Goal: Information Seeking & Learning: Learn about a topic

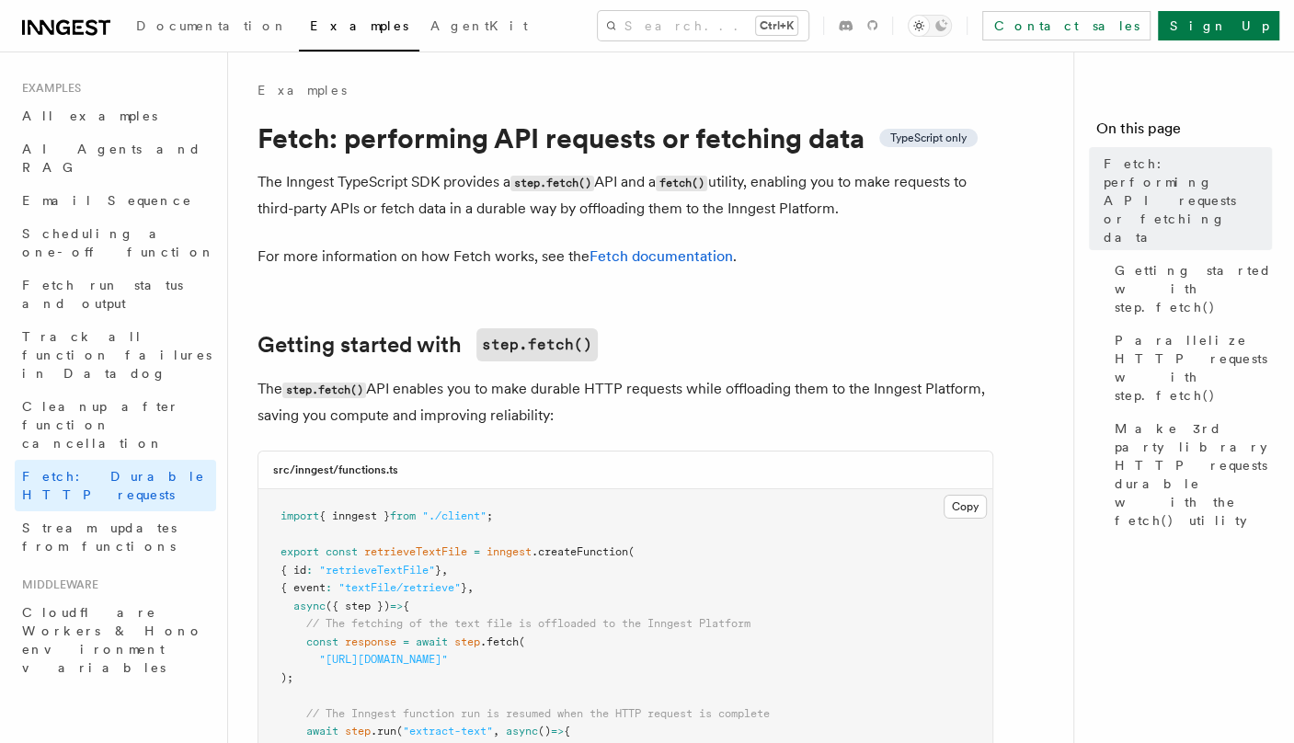
click at [205, 25] on span "Documentation" at bounding box center [212, 25] width 152 height 15
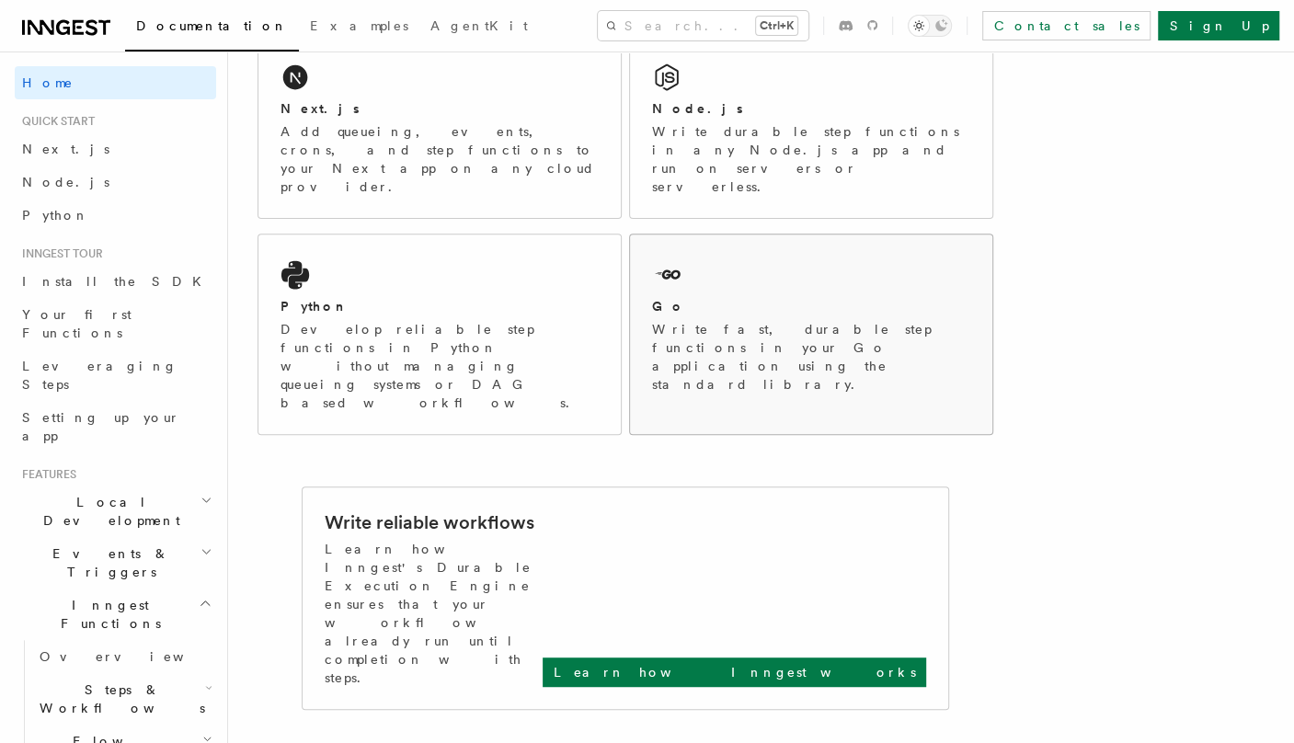
scroll to position [460, 0]
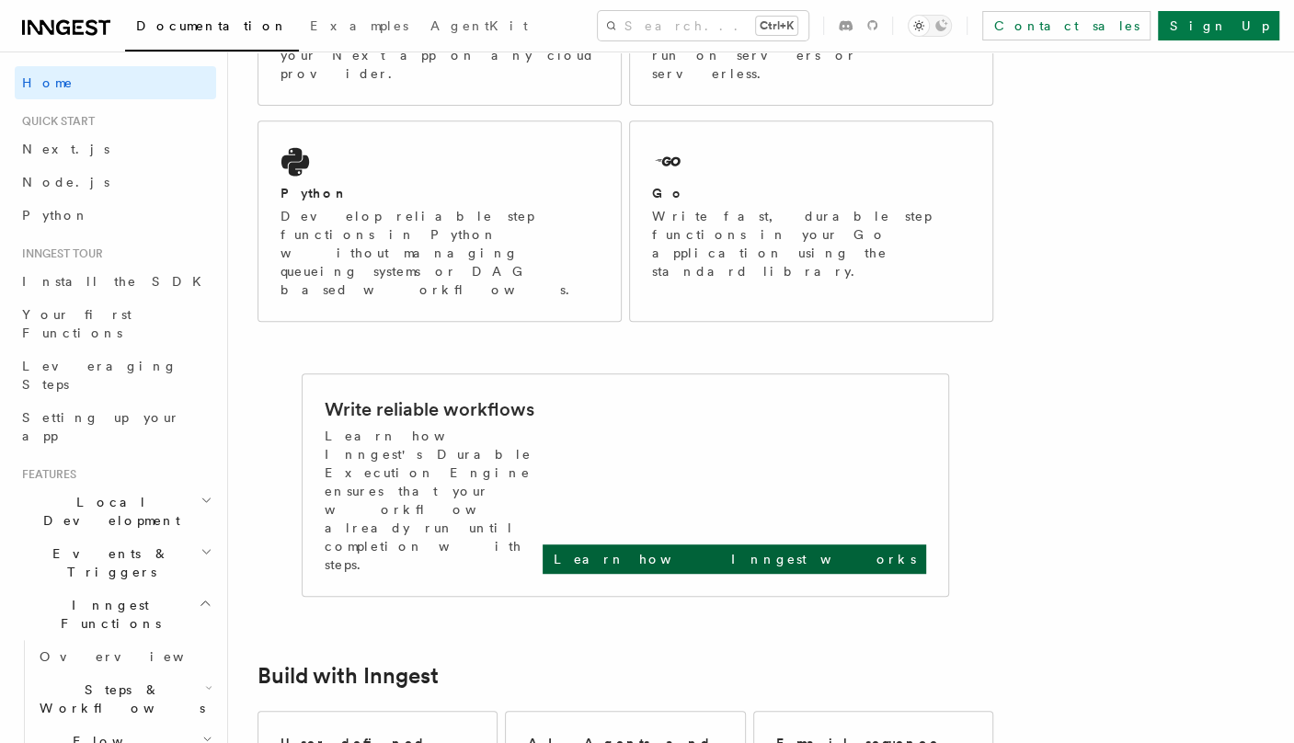
click at [863, 550] on p "Learn how Inngest works" at bounding box center [734, 559] width 361 height 18
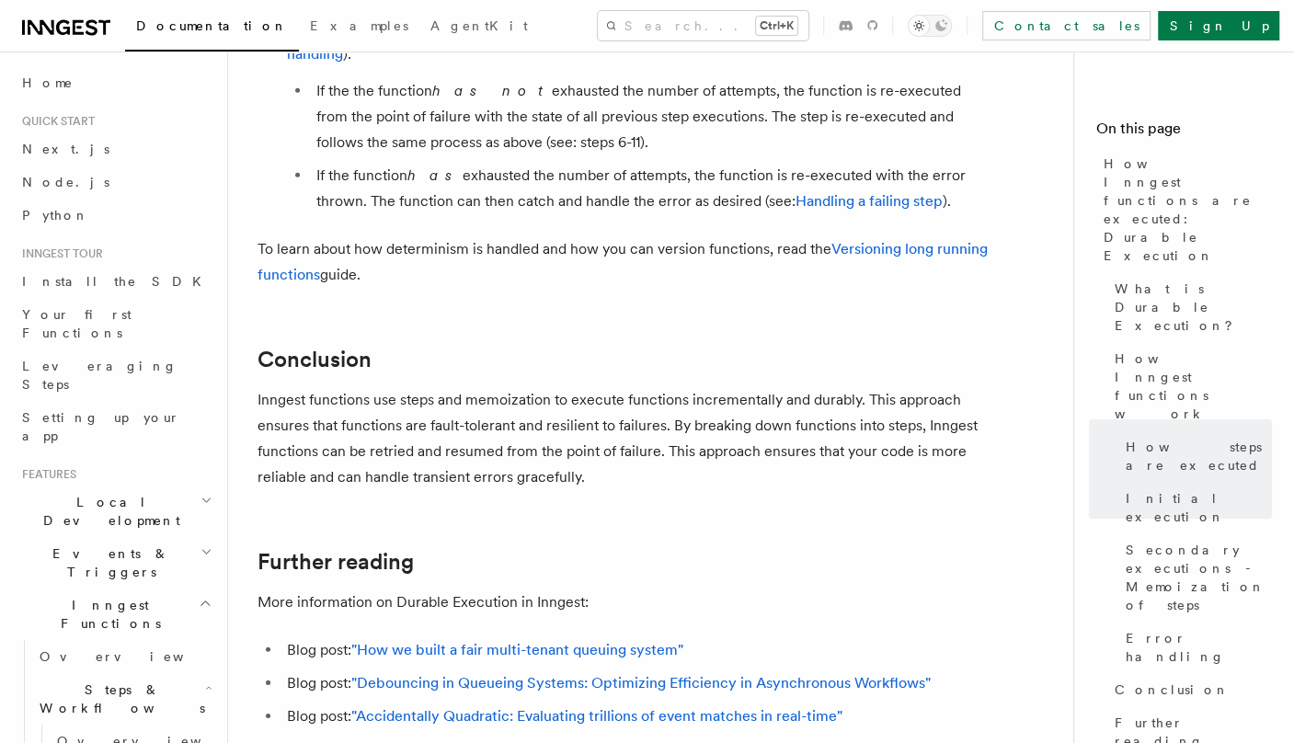
scroll to position [3311, 0]
click at [658, 705] on link ""Accidentally Quadratic: Evaluating trillions of event matches in real-time"" at bounding box center [596, 713] width 491 height 17
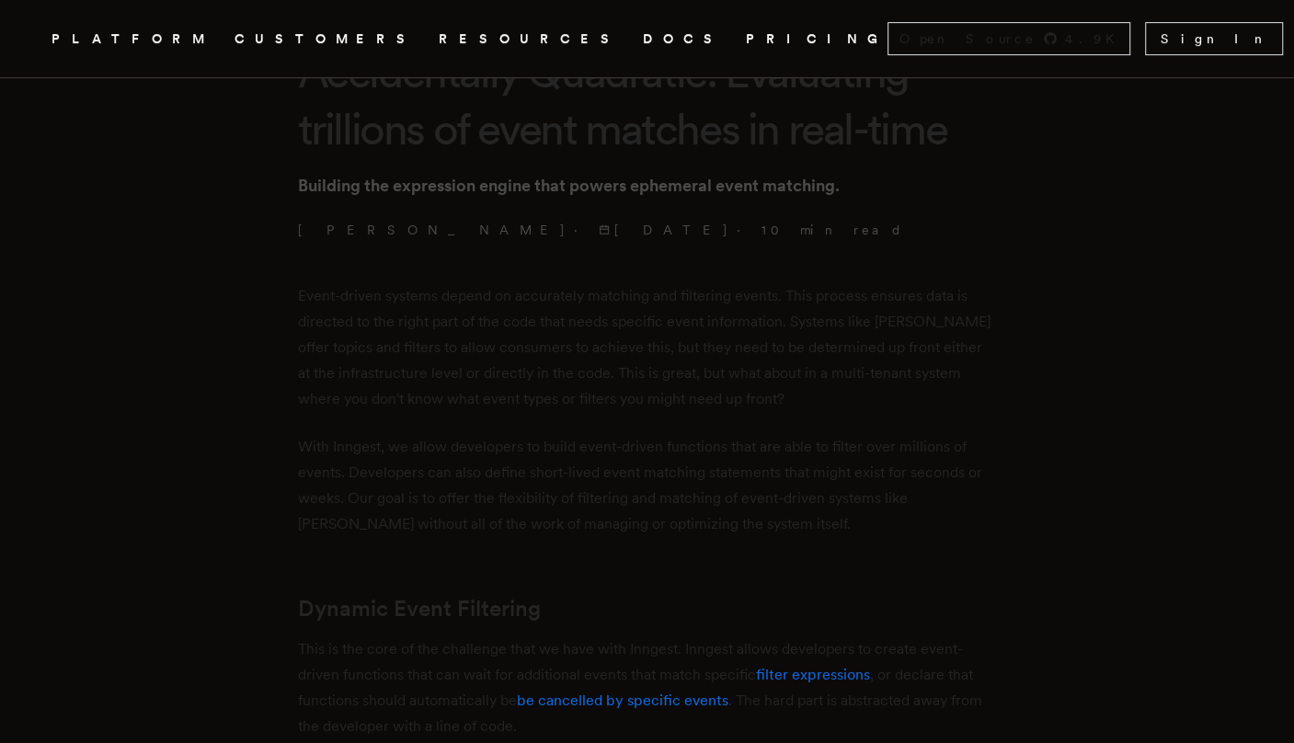
scroll to position [552, 0]
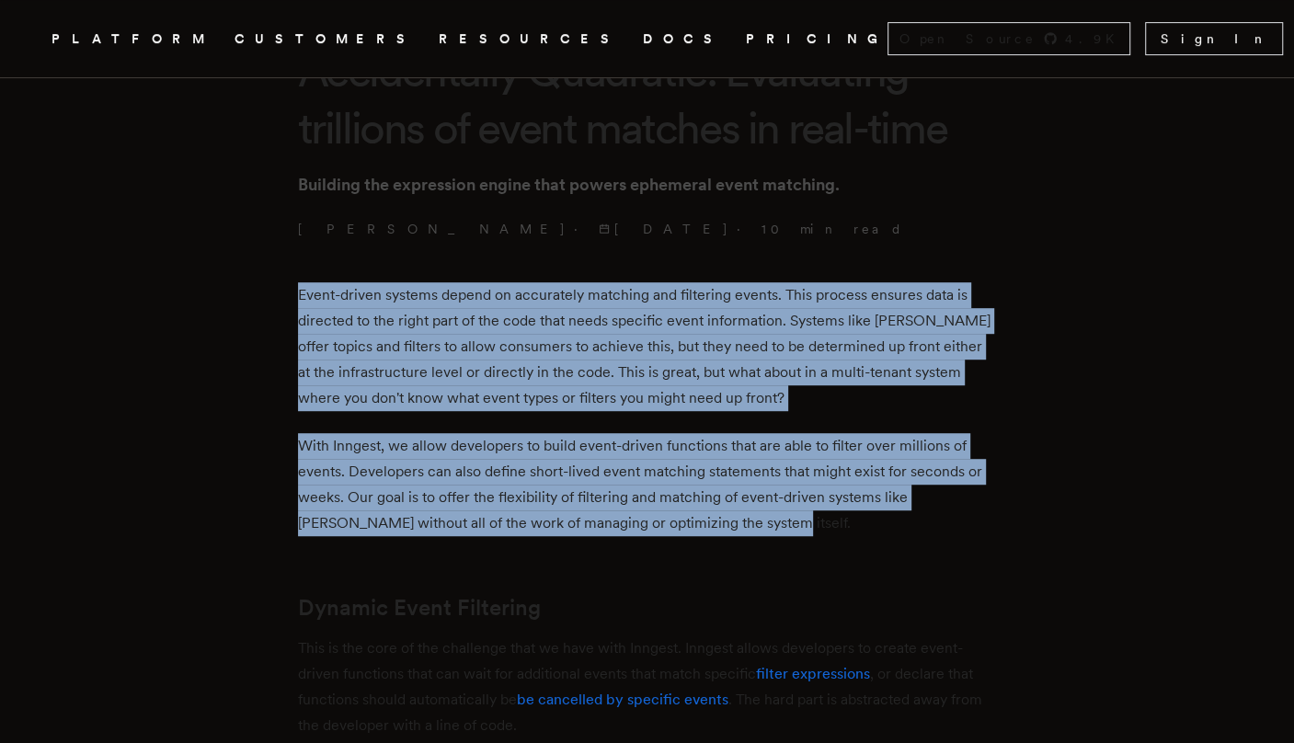
drag, startPoint x: 315, startPoint y: 282, endPoint x: 978, endPoint y: 530, distance: 706.9
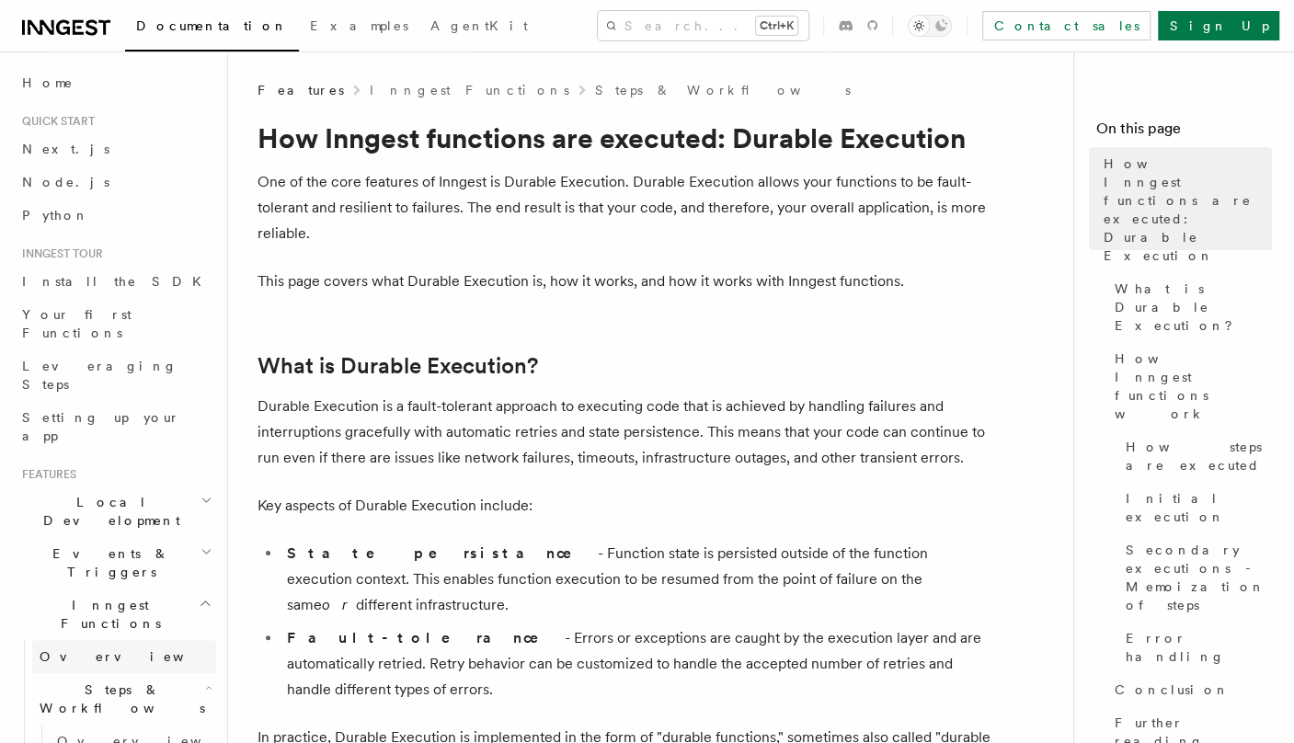
click at [68, 649] on span "Overview" at bounding box center [134, 656] width 189 height 15
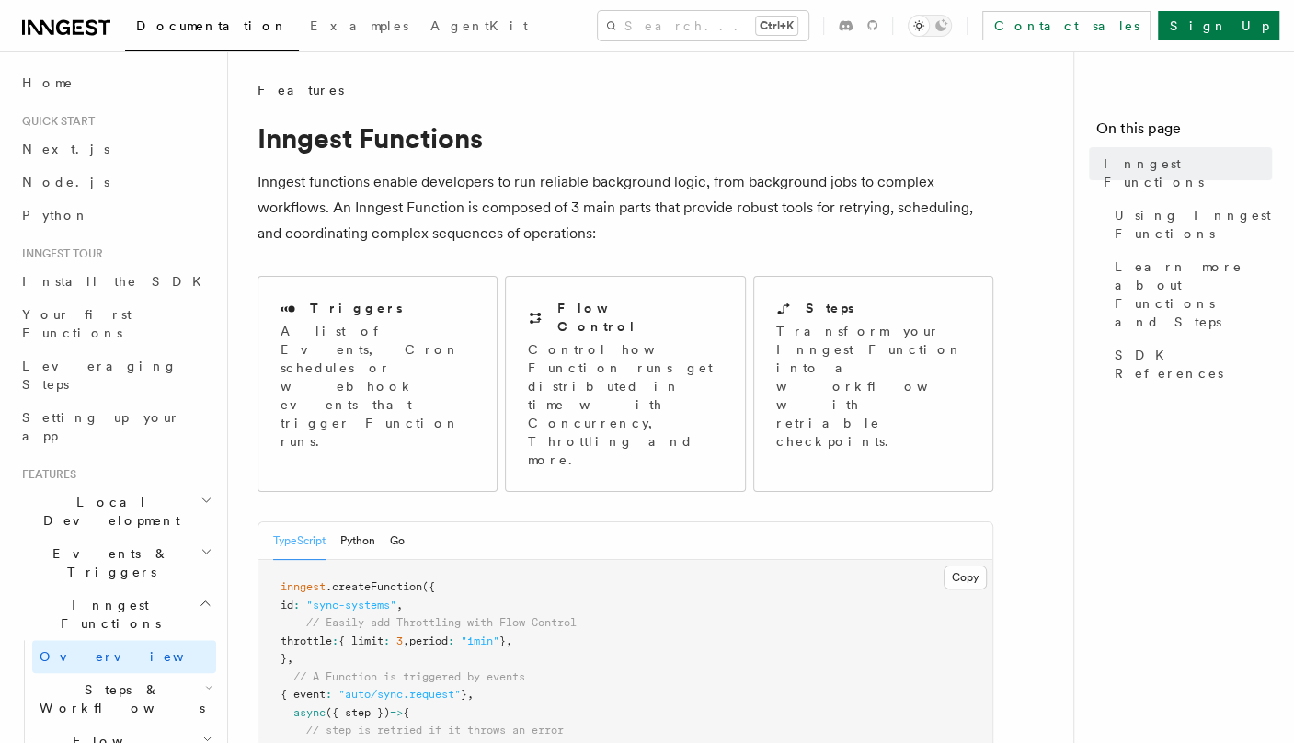
click at [68, 649] on span "Overview" at bounding box center [134, 656] width 189 height 15
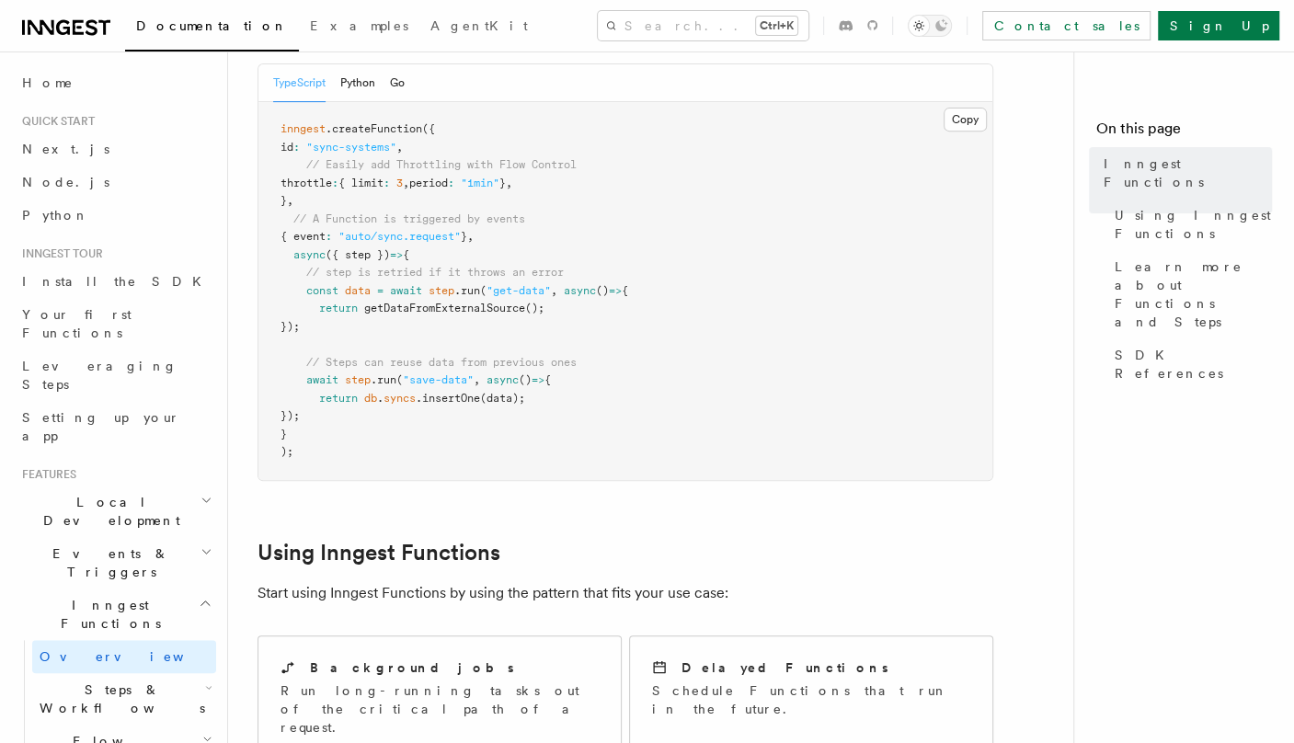
scroll to position [460, 0]
click at [104, 681] on span "Steps & Workflows" at bounding box center [118, 699] width 173 height 37
click at [86, 734] on span "Overview" at bounding box center [151, 741] width 189 height 15
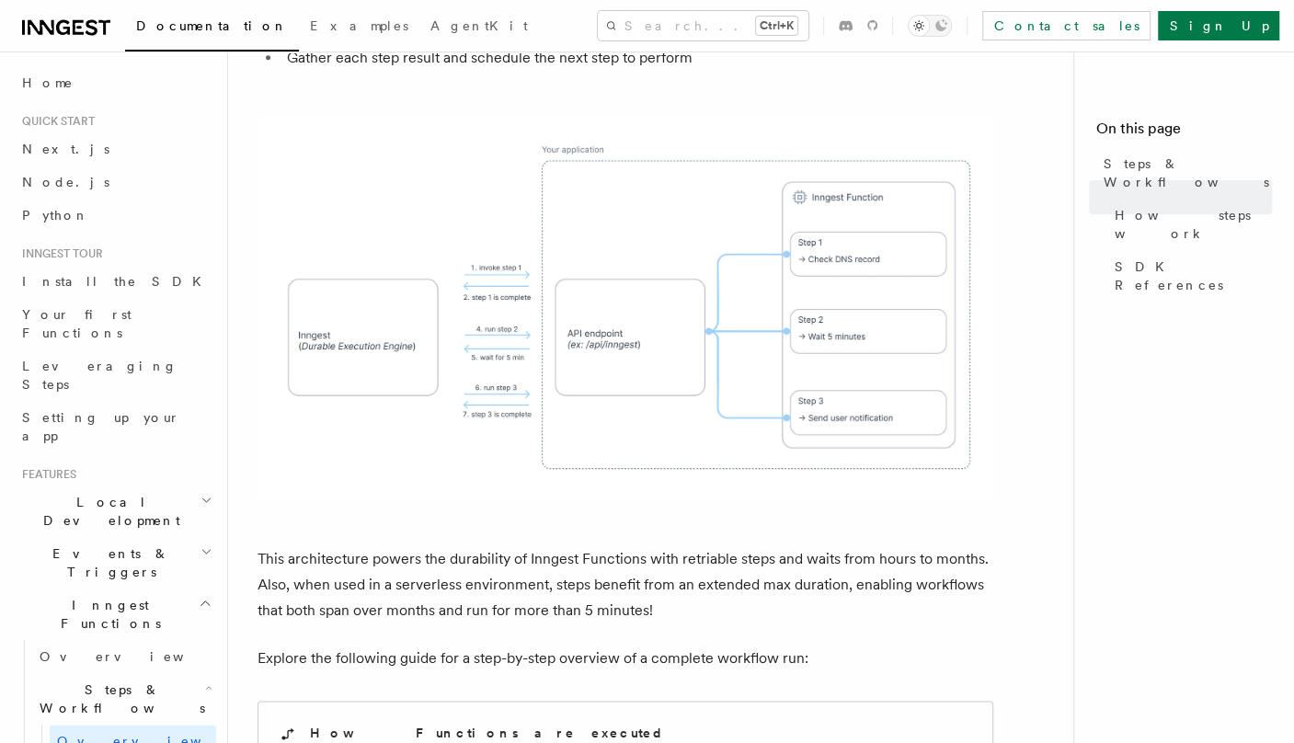
scroll to position [1471, 0]
